Goal: Information Seeking & Learning: Learn about a topic

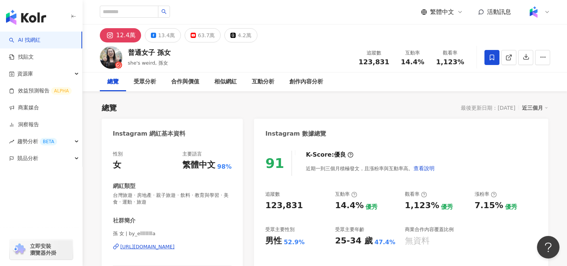
click at [538, 11] on img at bounding box center [533, 12] width 14 height 14
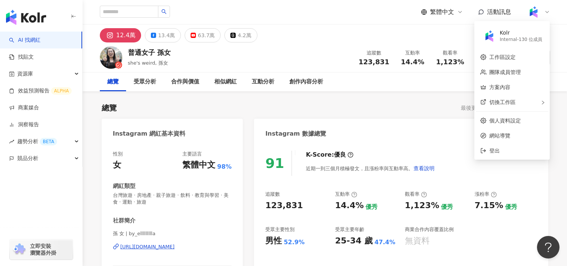
click at [352, 17] on div "繁體中文 活動訊息" at bounding box center [325, 12] width 450 height 24
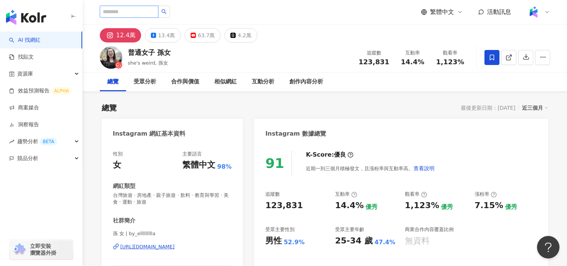
click at [117, 10] on input "search" at bounding box center [129, 12] width 59 height 12
type input "*"
type input "***"
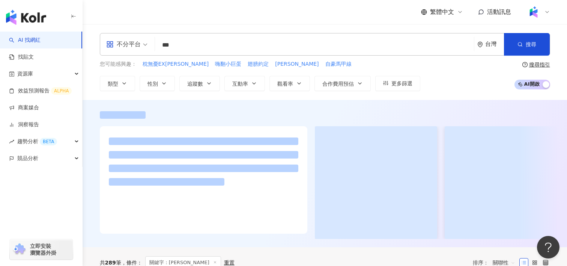
click at [545, 10] on icon at bounding box center [547, 12] width 6 height 6
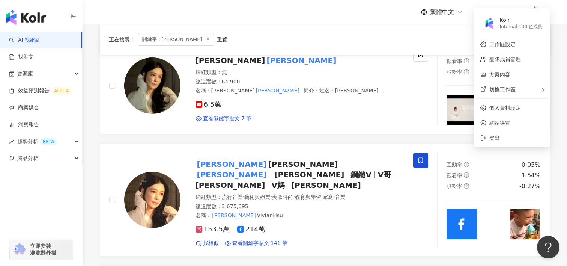
scroll to position [255, 0]
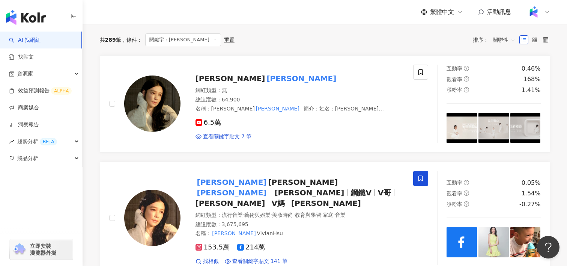
click at [414, 44] on div "共 289 筆 條件 ： 關鍵字：徐若瑄 重置 排序： 關聯性" at bounding box center [325, 39] width 450 height 13
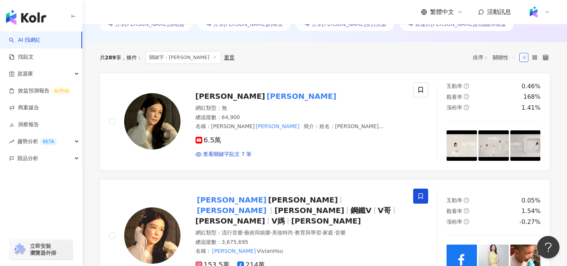
scroll to position [246, 0]
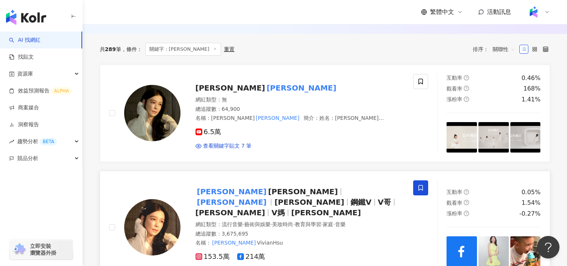
click at [305, 197] on span "Vivian Hsu" at bounding box center [309, 201] width 70 height 9
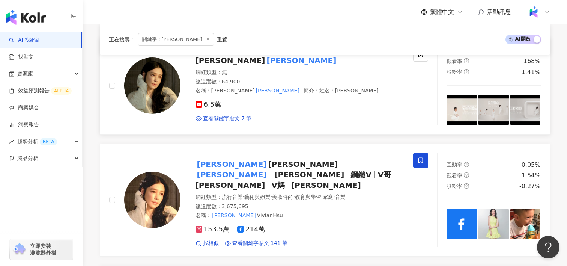
scroll to position [0, 0]
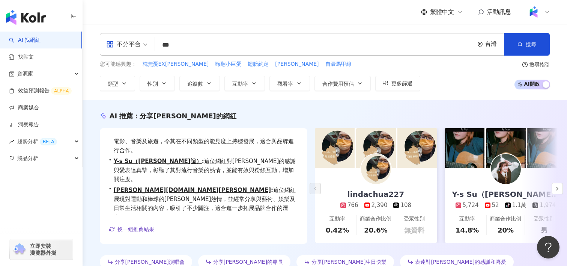
click at [261, 49] on input "***" at bounding box center [314, 45] width 313 height 14
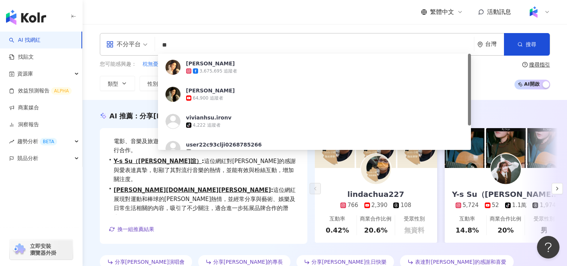
type input "*"
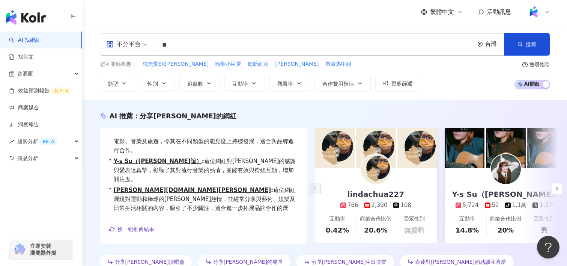
type input "*"
click at [535, 43] on span "搜尋" at bounding box center [530, 44] width 11 height 6
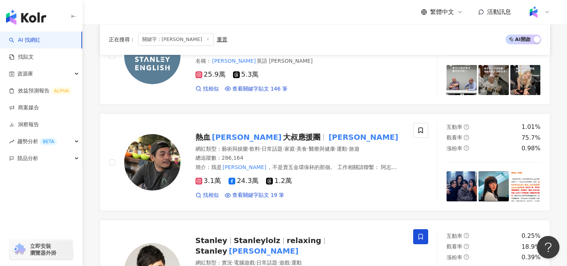
scroll to position [261, 0]
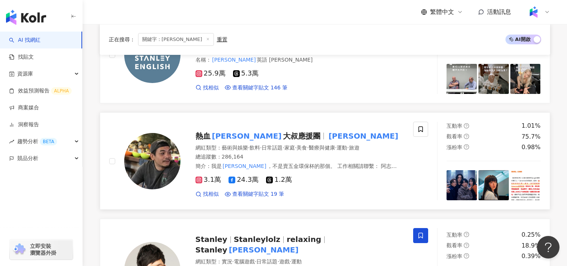
click at [283, 137] on span "大叔應援團" at bounding box center [302, 135] width 38 height 9
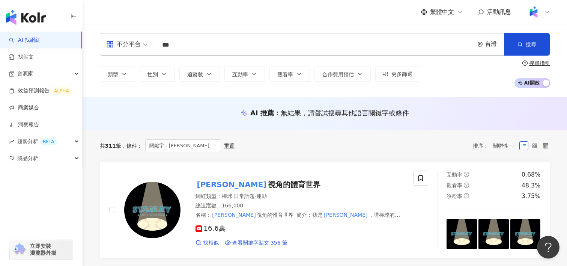
click at [195, 41] on input "***" at bounding box center [314, 45] width 313 height 14
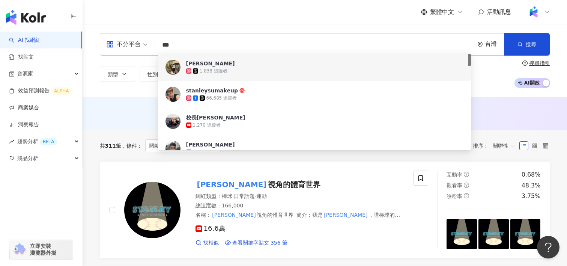
paste input "search"
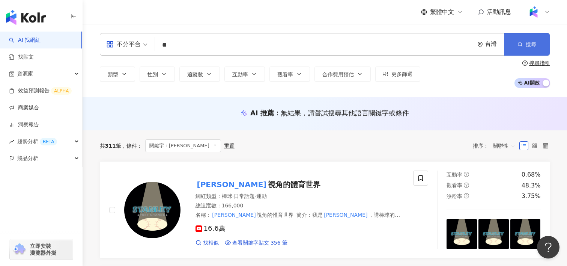
click at [528, 43] on span "搜尋" at bounding box center [530, 44] width 11 height 6
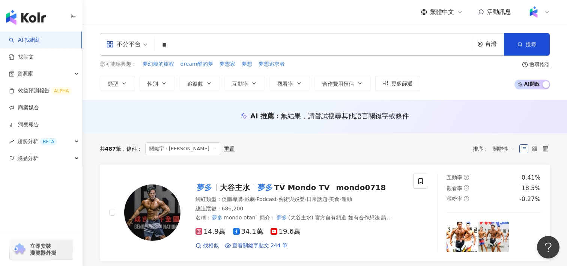
scroll to position [28, 0]
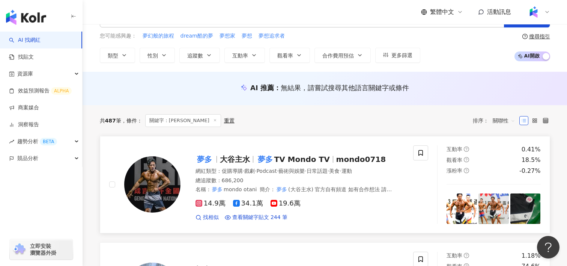
click at [289, 158] on span "TV Mondo TV" at bounding box center [302, 159] width 56 height 9
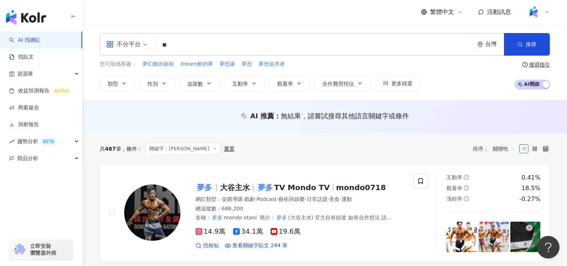
click at [247, 47] on input "**" at bounding box center [314, 45] width 313 height 14
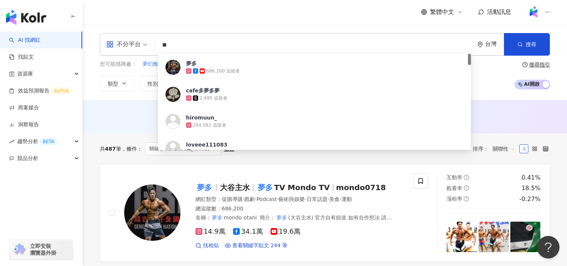
drag, startPoint x: 284, startPoint y: 42, endPoint x: 165, endPoint y: 42, distance: 119.3
click at [164, 42] on input "**" at bounding box center [314, 45] width 313 height 14
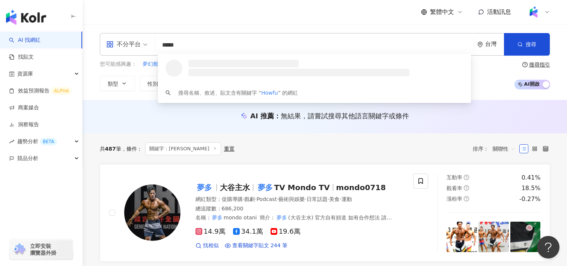
type input "******"
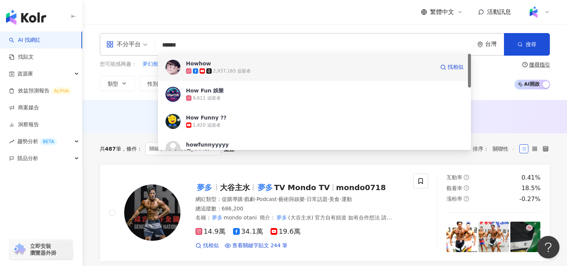
click at [254, 63] on span "Howhow" at bounding box center [310, 64] width 248 height 8
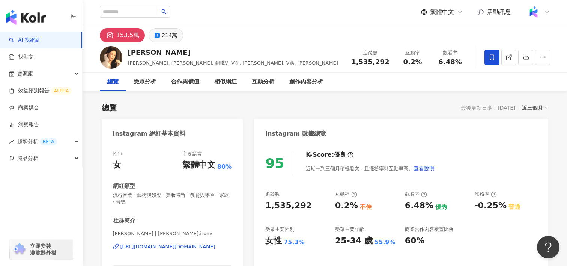
click at [168, 40] on div "214萬" at bounding box center [169, 35] width 15 height 11
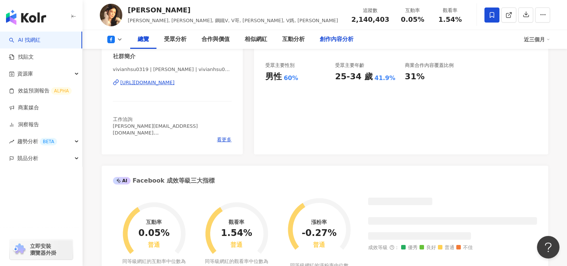
scroll to position [116, 0]
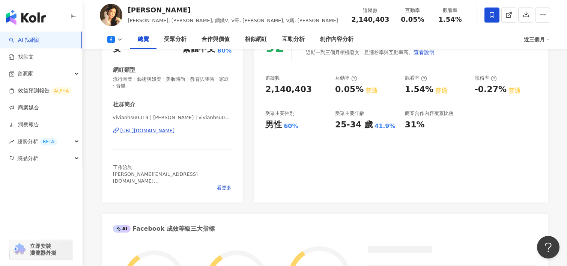
click at [175, 130] on div "https://www.facebook.com/1509953162587746" at bounding box center [147, 130] width 54 height 7
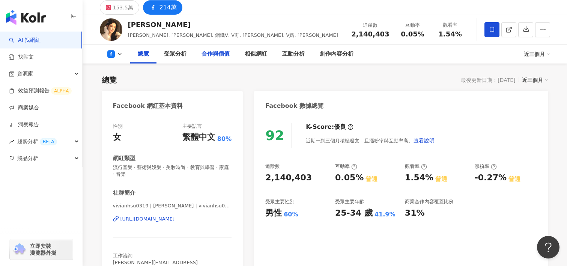
scroll to position [0, 0]
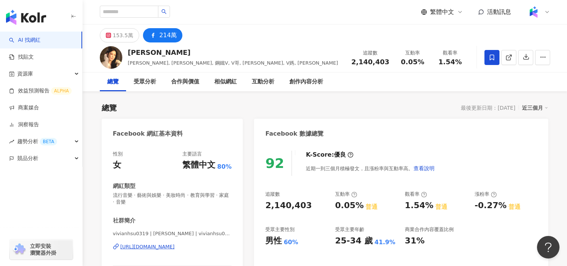
click at [279, 203] on div "2,140,403" at bounding box center [288, 206] width 47 height 12
copy div "2,140,403"
click at [123, 39] on div "153.5萬" at bounding box center [123, 35] width 20 height 11
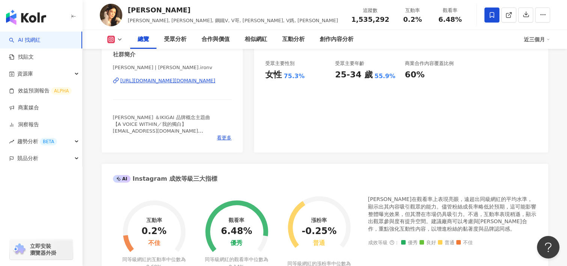
scroll to position [117, 0]
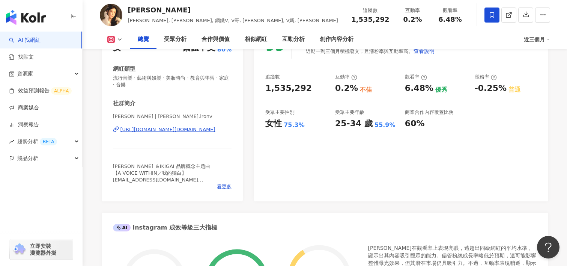
click at [202, 128] on div "https://www.instagram.com/vivianhsu.ironv/" at bounding box center [167, 129] width 95 height 7
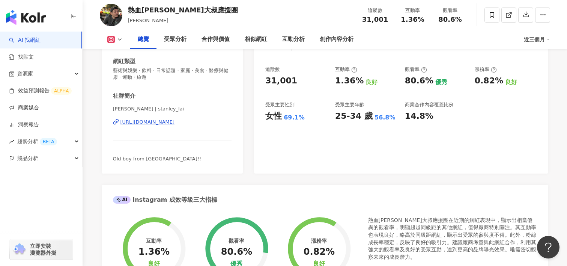
scroll to position [19, 0]
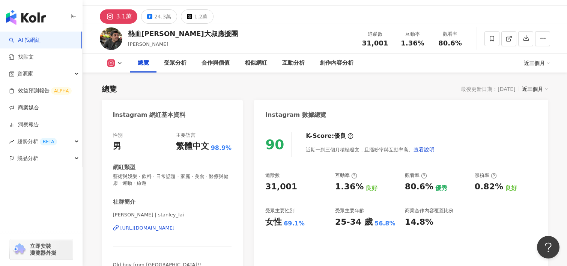
click at [175, 229] on div "[URL][DOMAIN_NAME]" at bounding box center [147, 227] width 54 height 7
click at [119, 62] on icon at bounding box center [120, 63] width 6 height 6
click at [159, 11] on div "24.3萬" at bounding box center [162, 16] width 17 height 11
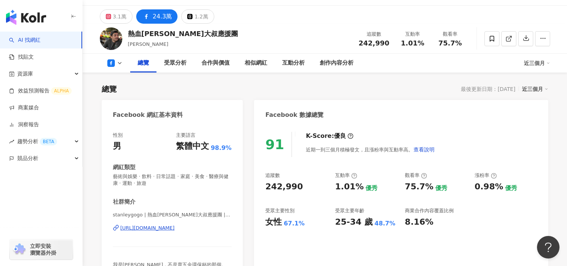
click at [158, 15] on div "24.3萬" at bounding box center [163, 16] width 20 height 11
click at [228, 227] on div "[URL][DOMAIN_NAME]" at bounding box center [172, 227] width 119 height 7
click at [285, 187] on div "242,990" at bounding box center [284, 187] width 38 height 12
copy div "242,990"
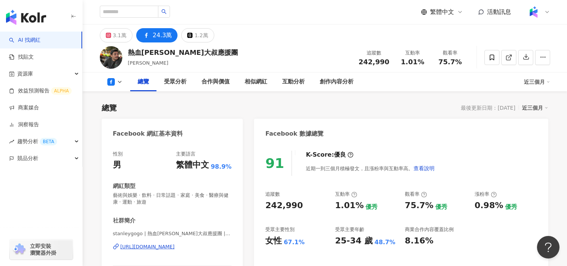
click at [374, 65] on span "242,990" at bounding box center [374, 62] width 31 height 8
copy span "242,990"
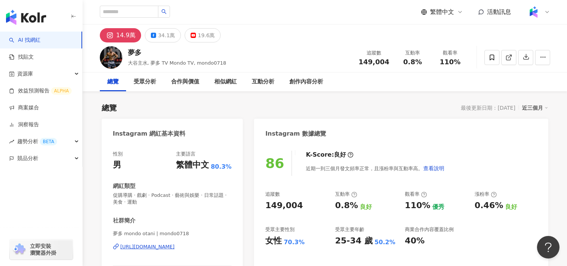
click at [379, 65] on div "追蹤數 149,004 互動率 0.8% 觀看率 110%" at bounding box center [411, 57] width 115 height 22
click at [378, 64] on span "149,004" at bounding box center [374, 62] width 31 height 8
copy span "149,004"
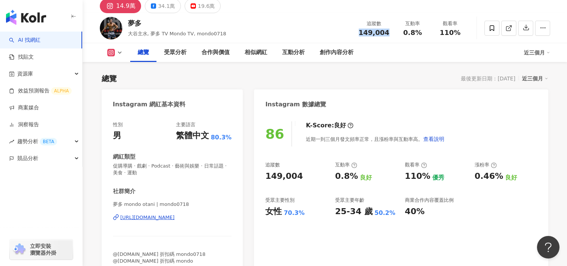
scroll to position [29, 0]
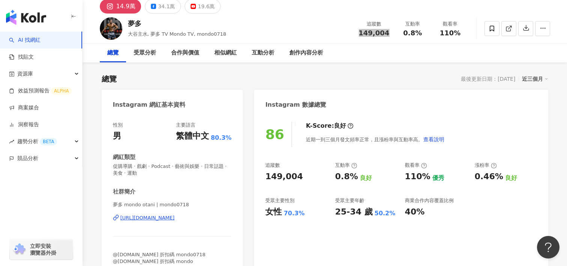
drag, startPoint x: 225, startPoint y: 219, endPoint x: 511, endPoint y: 12, distance: 352.7
click at [158, 10] on div "34.1萬" at bounding box center [166, 6] width 17 height 11
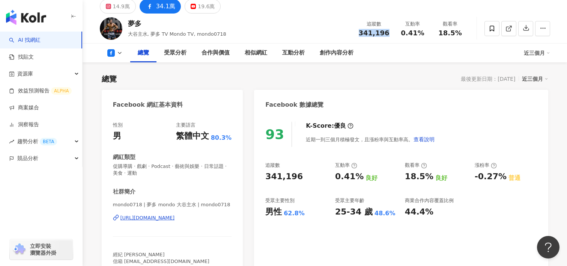
scroll to position [31, 0]
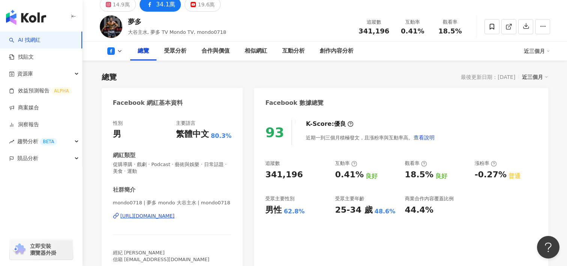
click at [175, 216] on div "https://www.facebook.com/605137049603648" at bounding box center [147, 215] width 54 height 7
drag, startPoint x: 299, startPoint y: 175, endPoint x: 267, endPoint y: 174, distance: 31.5
click at [267, 175] on div "341,196" at bounding box center [296, 175] width 62 height 12
copy div "341,196"
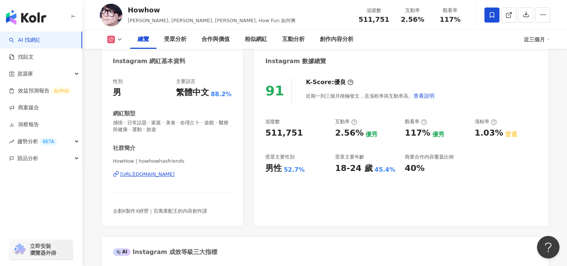
scroll to position [77, 0]
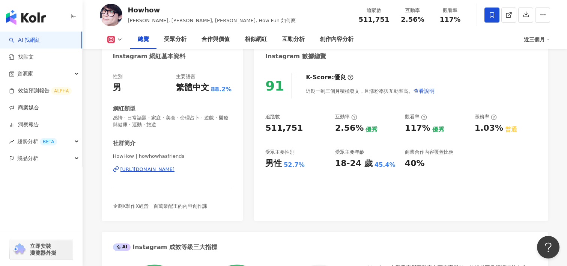
drag, startPoint x: 236, startPoint y: 168, endPoint x: 121, endPoint y: 170, distance: 114.4
click at [121, 170] on div "性別 男 主要語言 繁體中文 88.2% 網紅類型 感情 · 日常話題 · 家庭 · 美食 · 命理占卜 · 遊戲 · 醫療與健康 · 運動 · 旅遊 社群簡…" at bounding box center [172, 143] width 141 height 155
copy div "[URL][DOMAIN_NAME]"
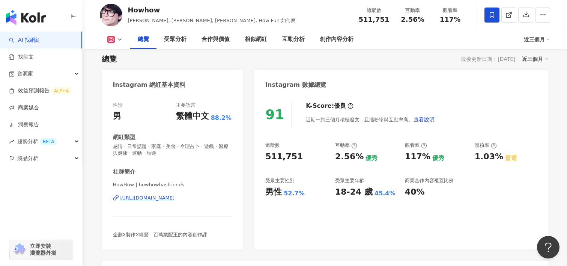
scroll to position [0, 0]
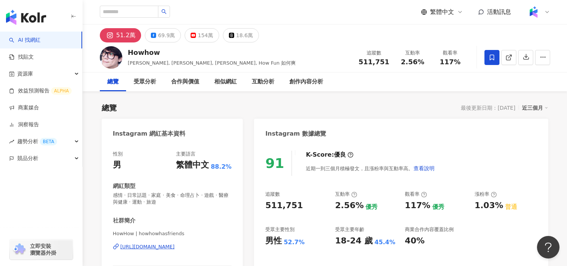
click at [282, 204] on div "511,751" at bounding box center [284, 206] width 38 height 12
copy div "511,751"
click at [162, 39] on div "69.9萬" at bounding box center [166, 35] width 17 height 11
